Goal: Book appointment/travel/reservation

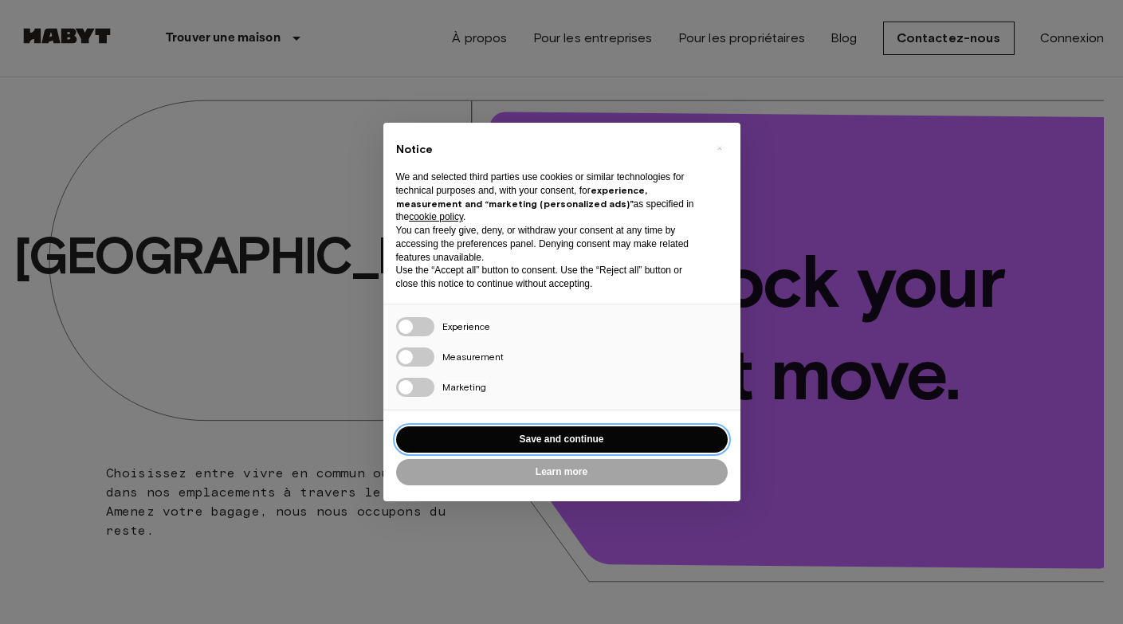
click at [540, 434] on button "Save and continue" at bounding box center [561, 439] width 331 height 26
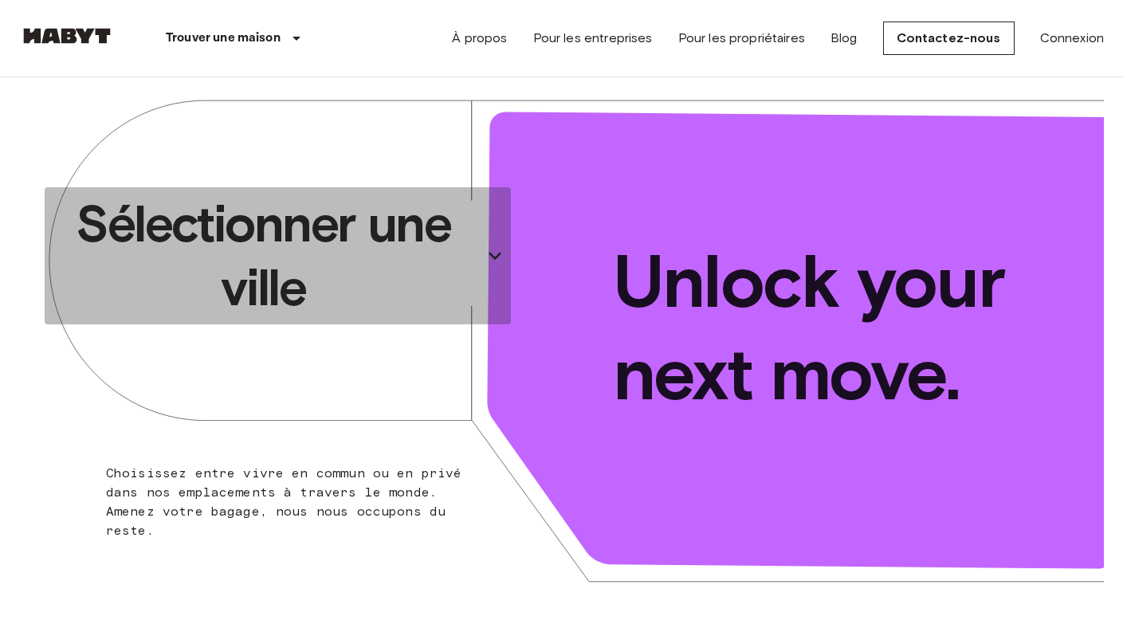
click at [299, 245] on p "Sélectionner une ville" at bounding box center [263, 255] width 425 height 127
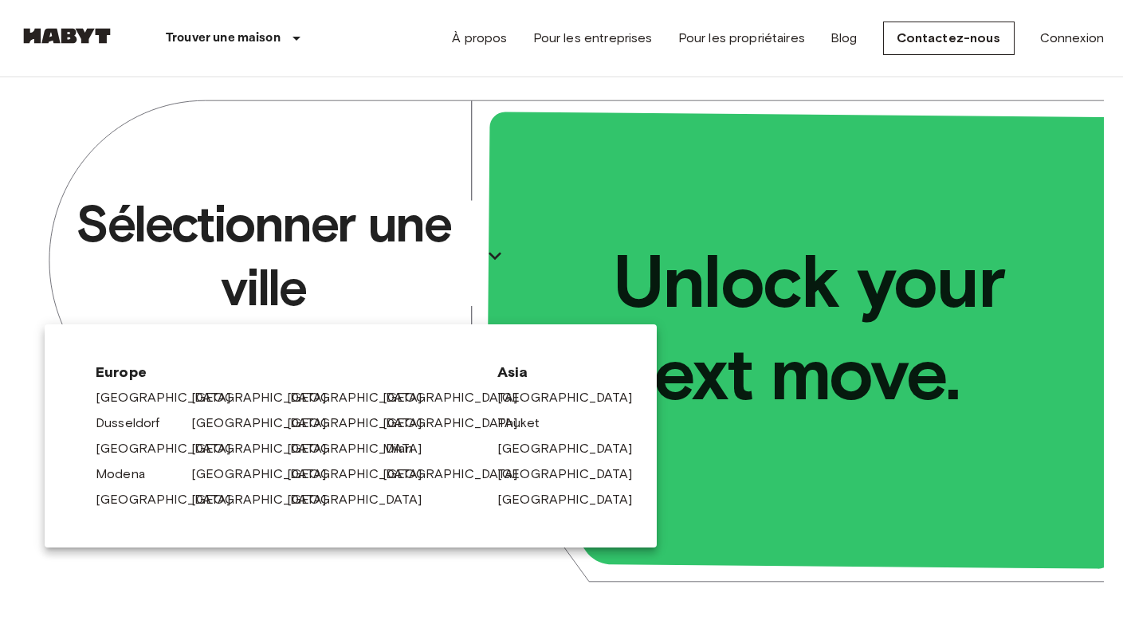
click at [500, 76] on div at bounding box center [561, 312] width 1123 height 624
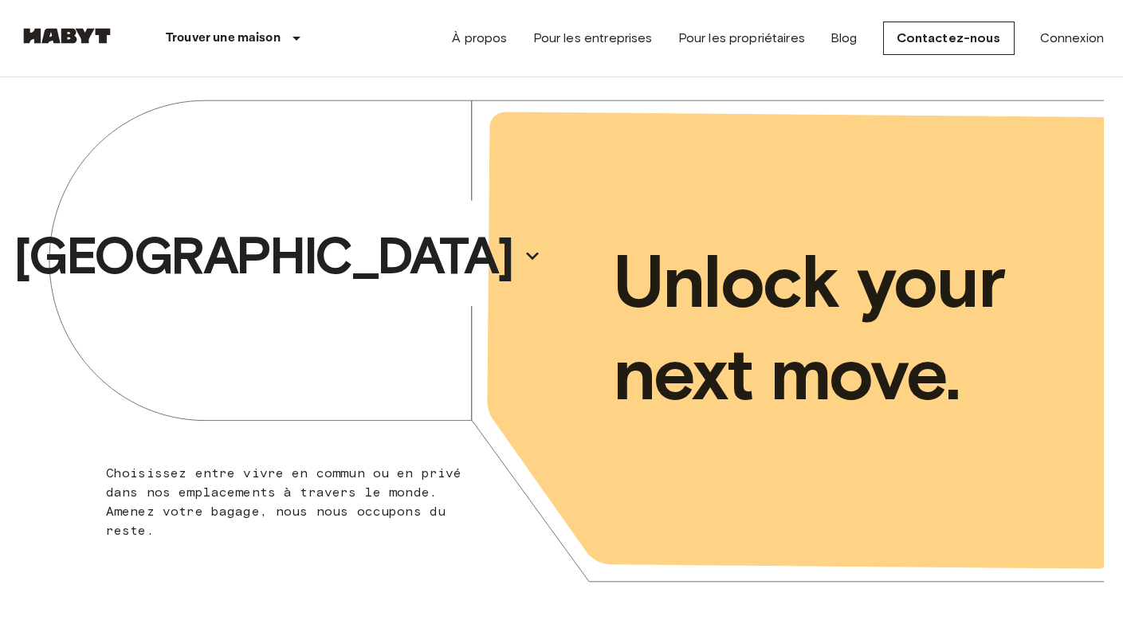
click at [315, 300] on div "[GEOGRAPHIC_DATA]" at bounding box center [290, 255] width 543 height 357
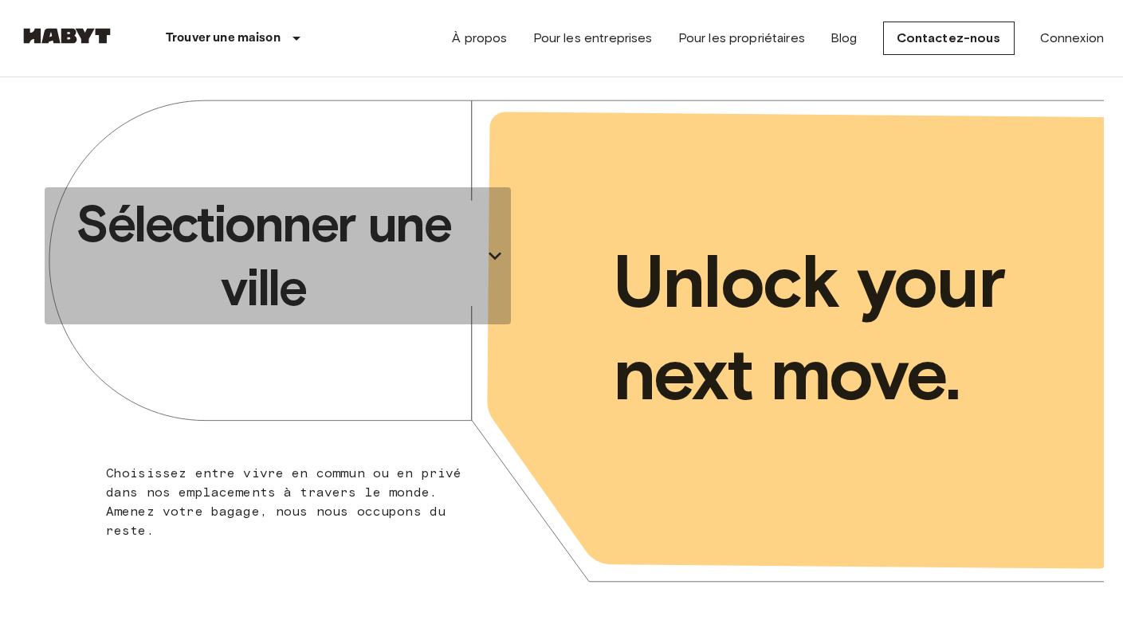
click at [313, 269] on p "Sélectionner une ville" at bounding box center [263, 255] width 425 height 127
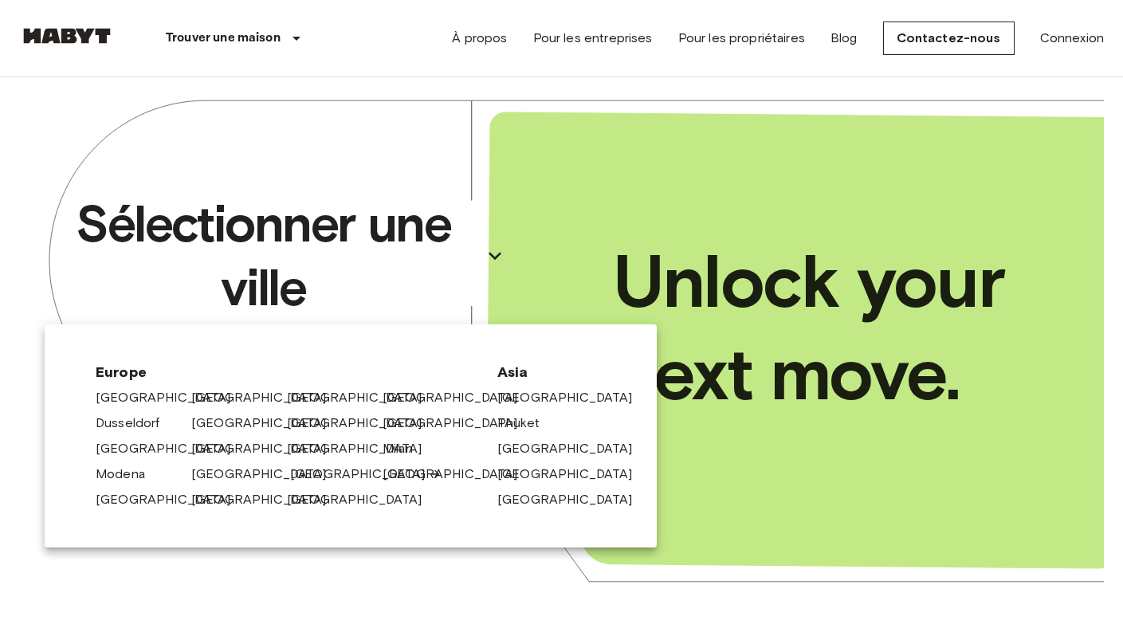
click at [306, 475] on link "[GEOGRAPHIC_DATA]" at bounding box center [365, 474] width 151 height 19
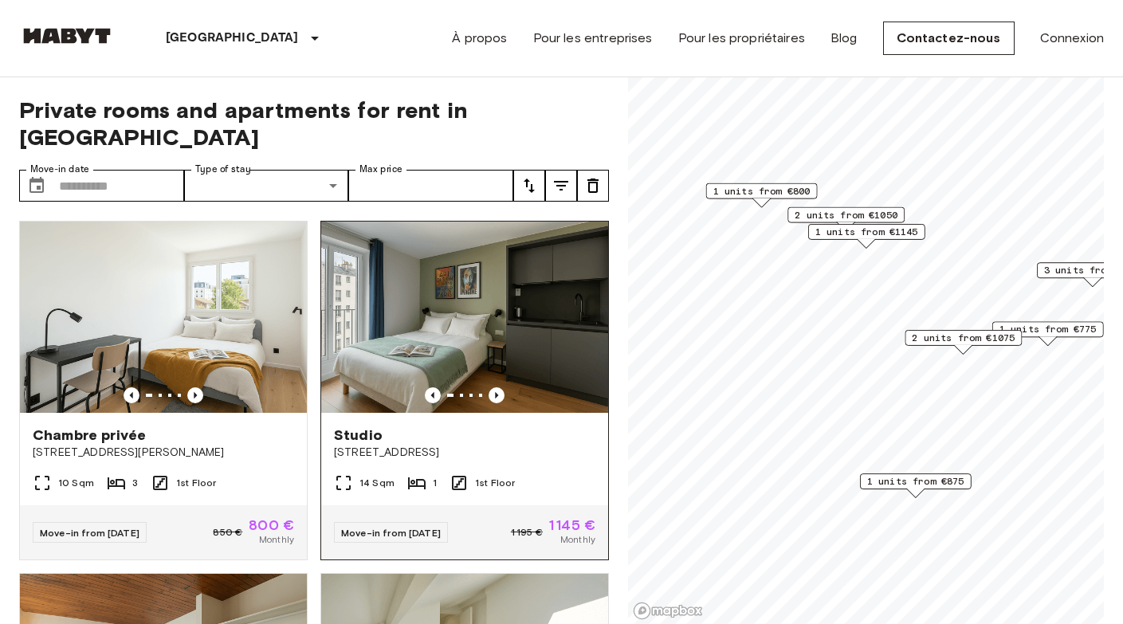
scroll to position [706, 0]
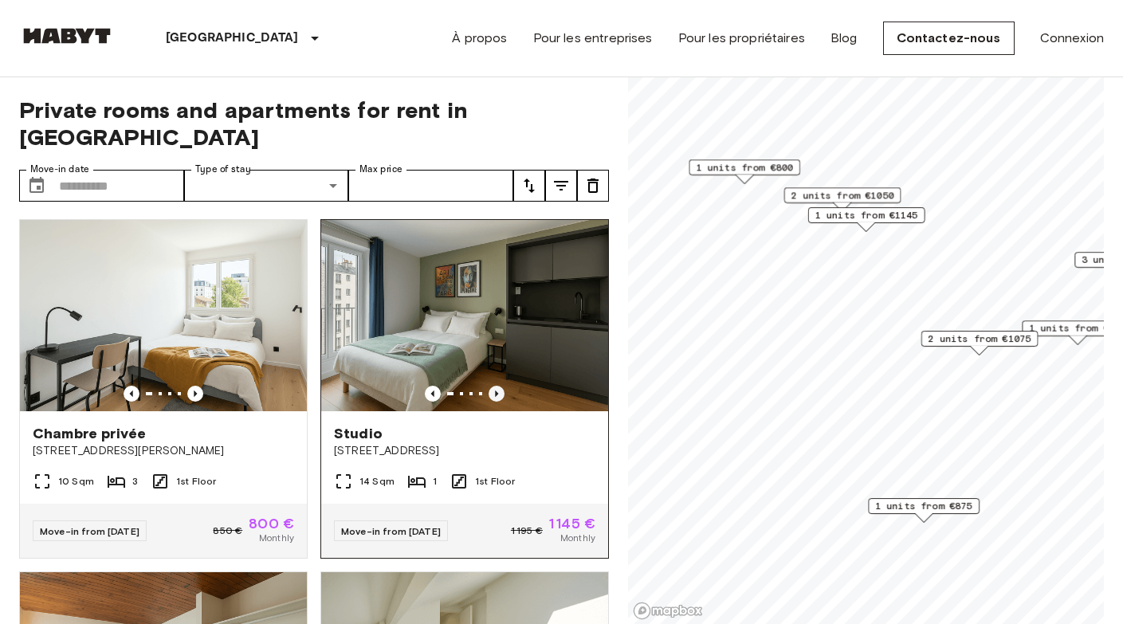
click at [496, 390] on icon "Previous image" at bounding box center [496, 393] width 3 height 6
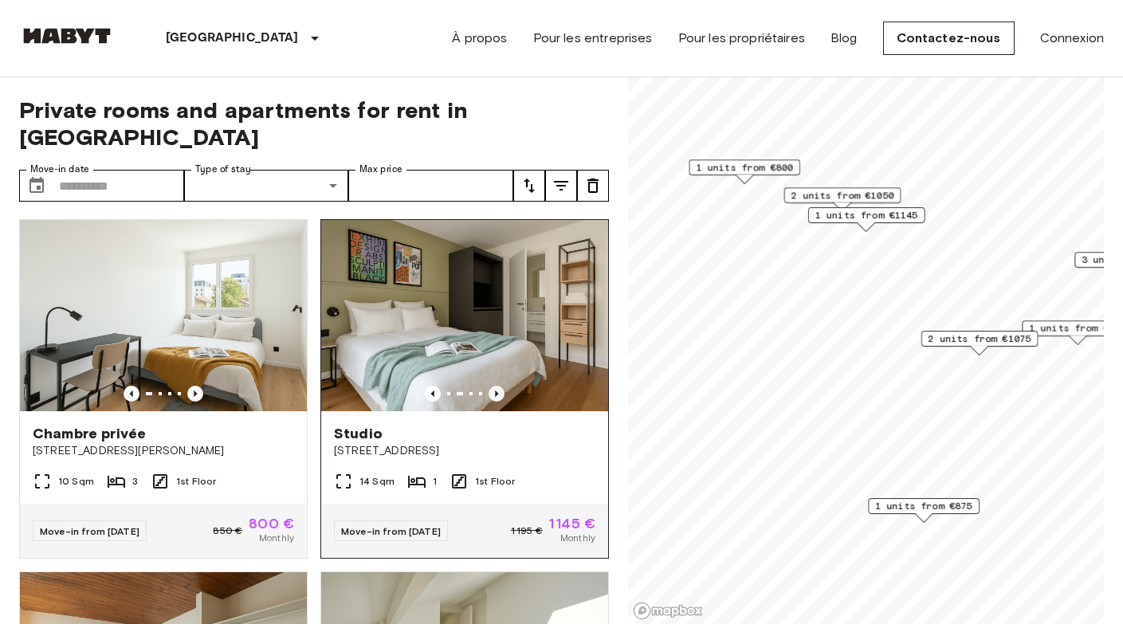
click at [496, 390] on icon "Previous image" at bounding box center [496, 393] width 3 height 6
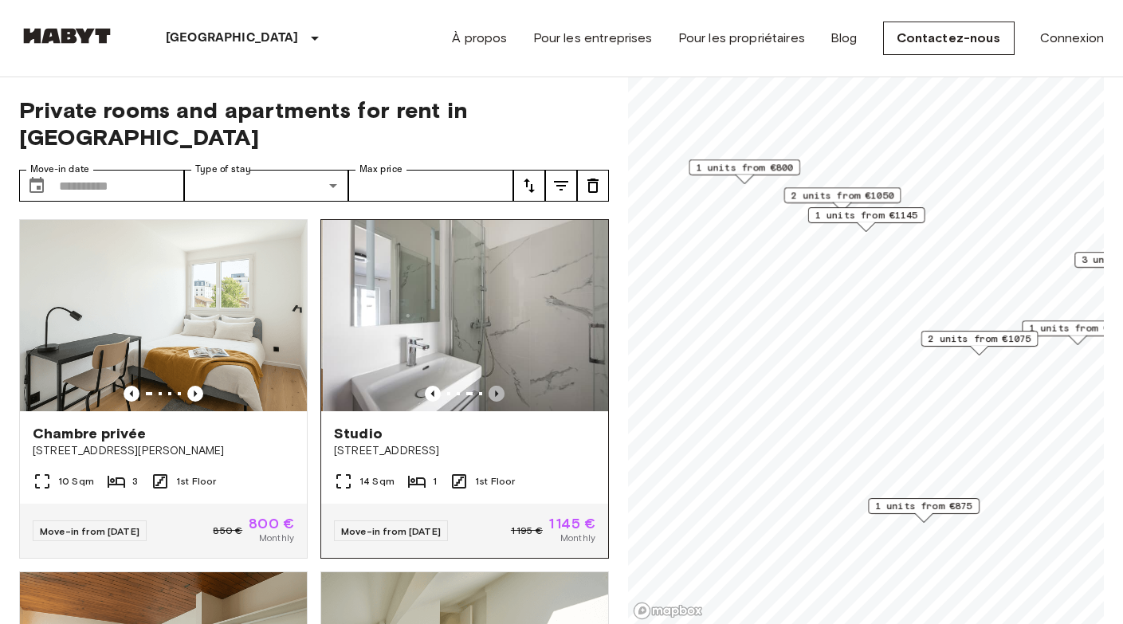
click at [494, 386] on icon "Previous image" at bounding box center [496, 394] width 16 height 16
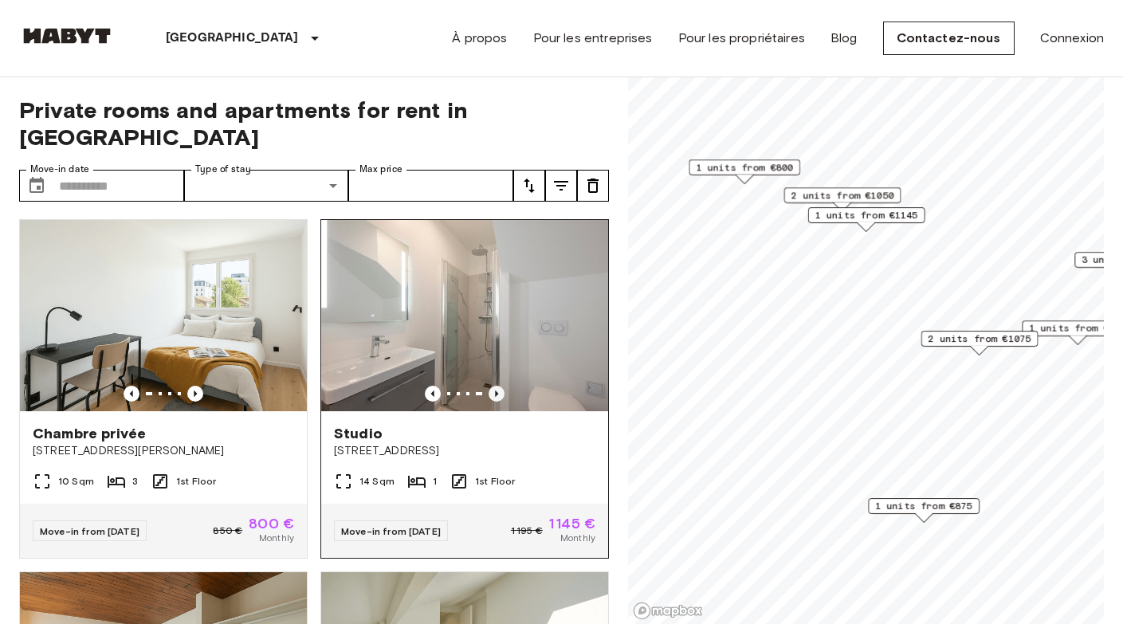
click at [494, 386] on icon "Previous image" at bounding box center [496, 394] width 16 height 16
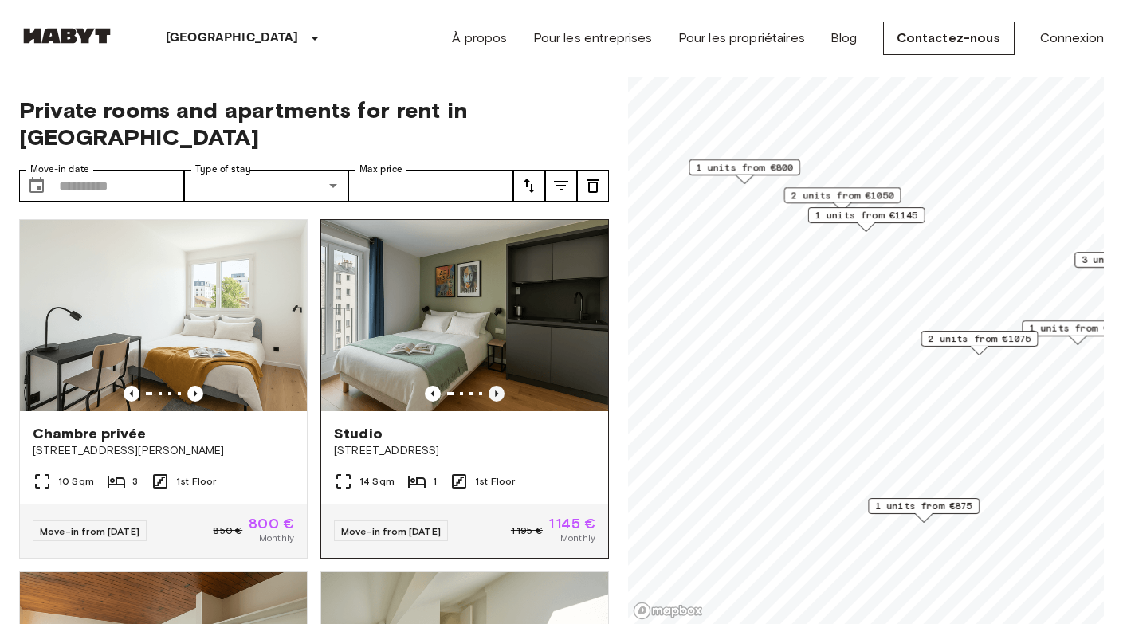
click at [494, 386] on icon "Previous image" at bounding box center [496, 394] width 16 height 16
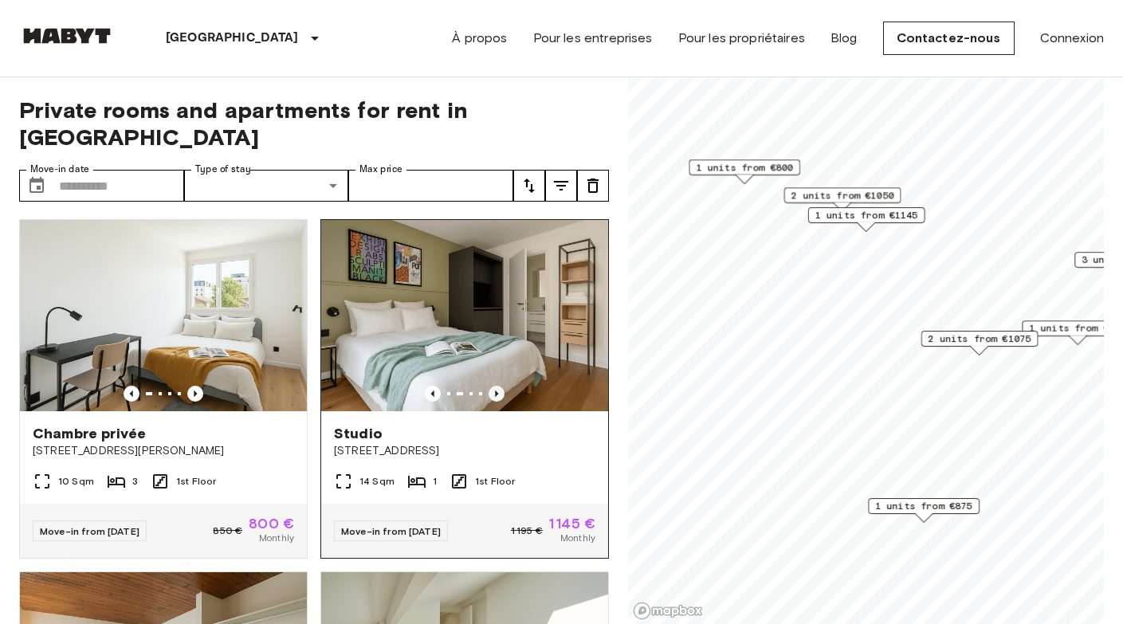
click at [494, 386] on icon "Previous image" at bounding box center [496, 394] width 16 height 16
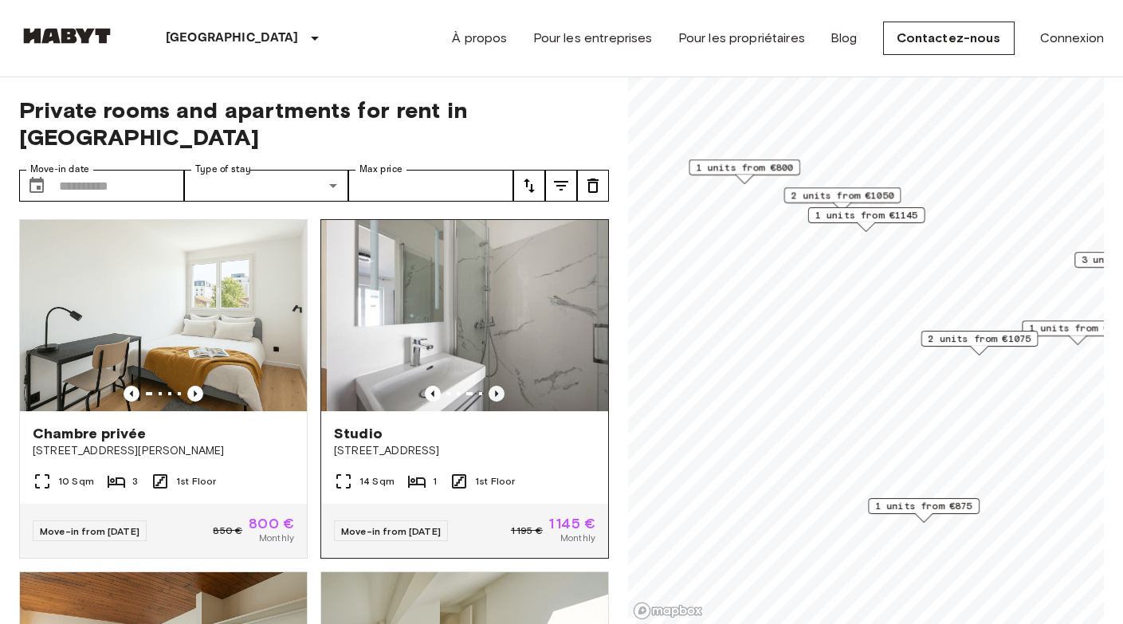
click at [494, 386] on icon "Previous image" at bounding box center [496, 394] width 16 height 16
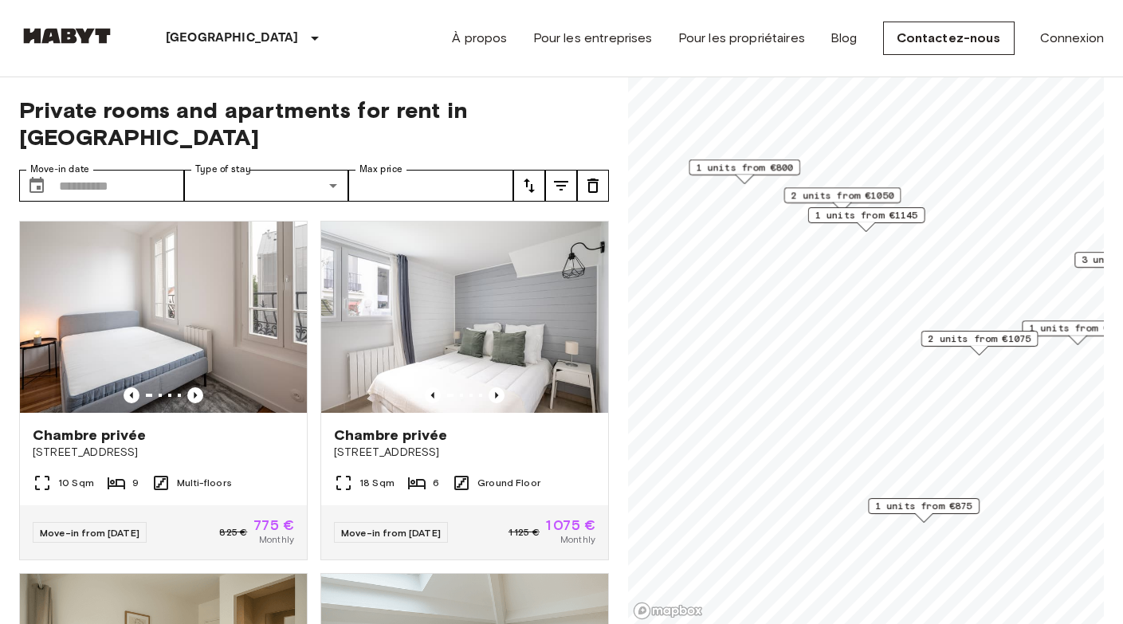
scroll to position [38, 0]
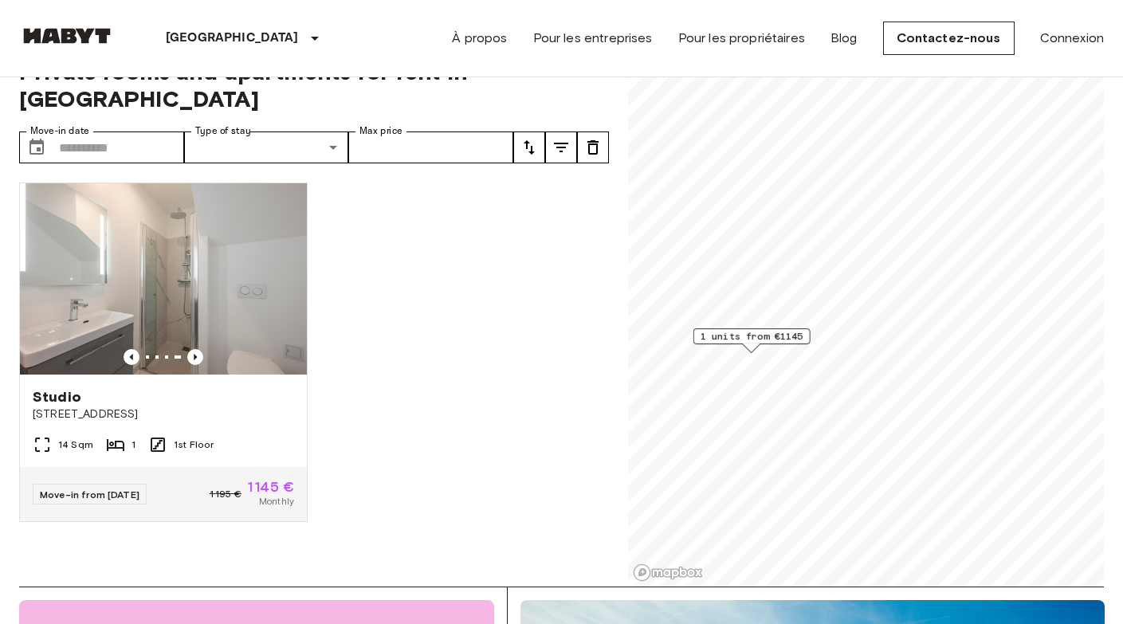
click at [729, 335] on span "1 units from €1145" at bounding box center [751, 336] width 103 height 14
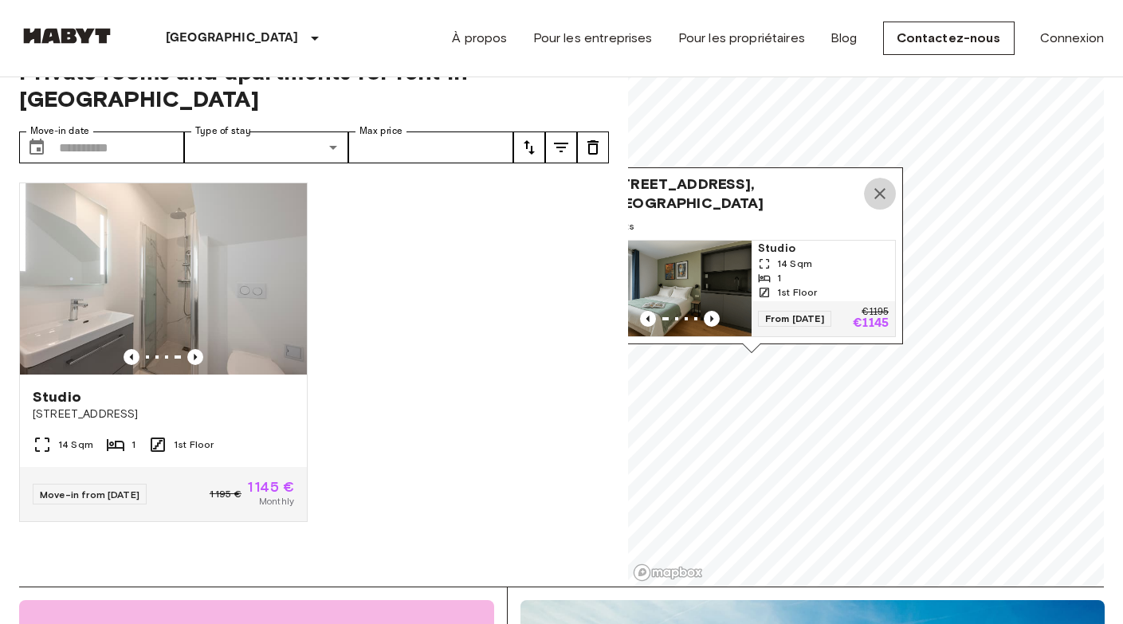
click at [877, 184] on icon "Map marker" at bounding box center [879, 193] width 19 height 19
